Goal: Task Accomplishment & Management: Manage account settings

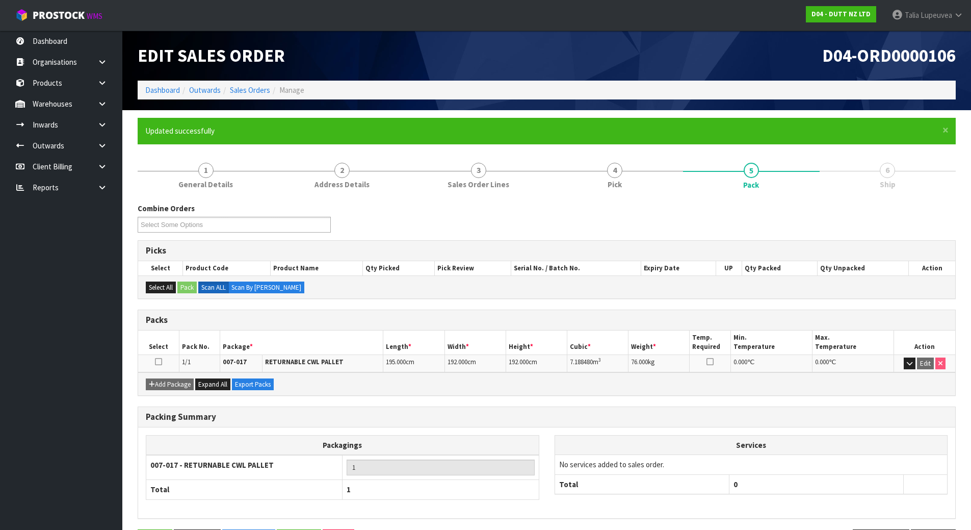
scroll to position [37, 0]
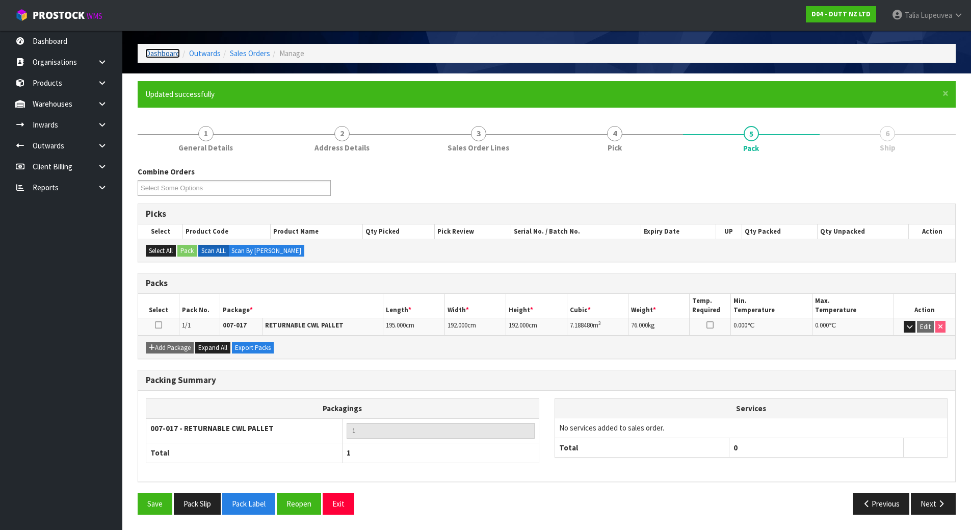
click at [158, 52] on link "Dashboard" at bounding box center [162, 53] width 35 height 10
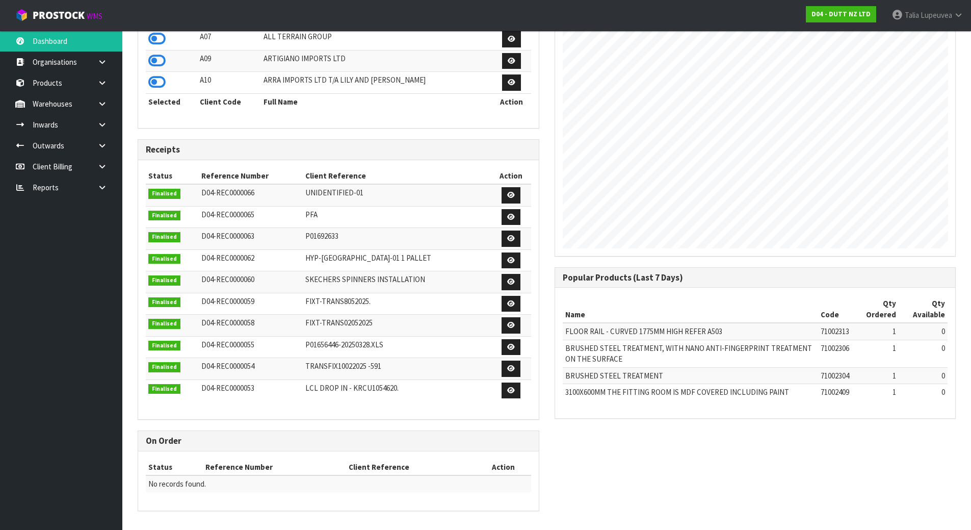
scroll to position [696, 417]
click at [924, 19] on span "Lupeuvea" at bounding box center [937, 15] width 32 height 10
click at [922, 39] on link "Logout" at bounding box center [930, 41] width 81 height 14
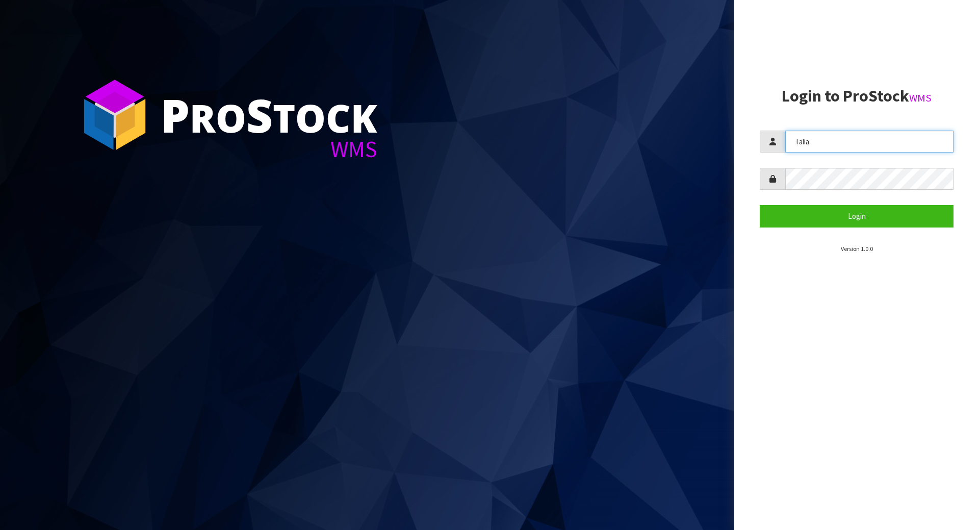
click at [876, 142] on input "Talia" at bounding box center [869, 142] width 168 height 22
type input "Lalisha"
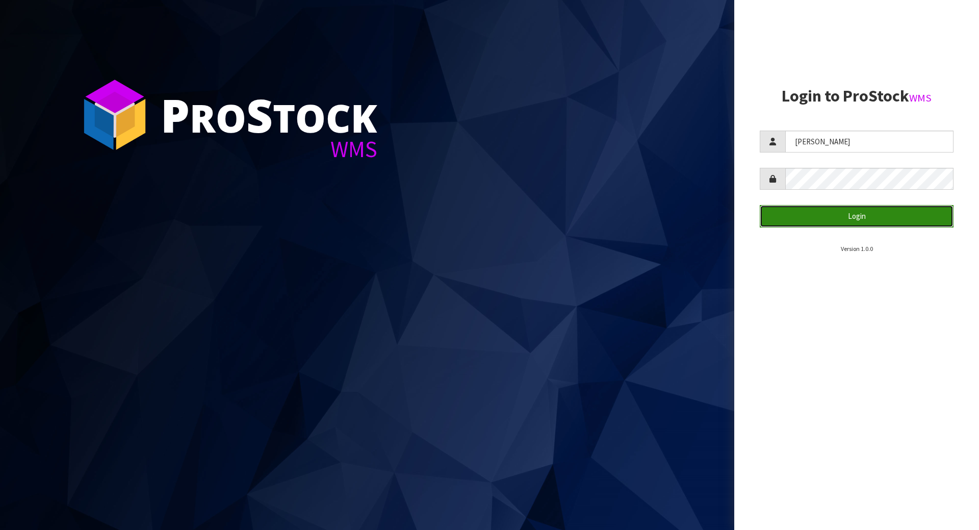
click at [819, 215] on button "Login" at bounding box center [857, 216] width 194 height 22
